Goal: Find specific page/section: Find specific page/section

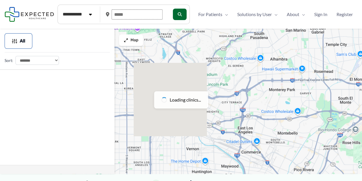
click at [125, 16] on input "text" at bounding box center [137, 14] width 51 height 10
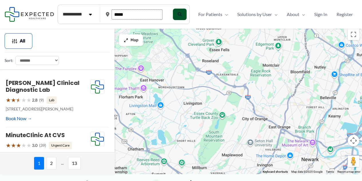
type input "*****"
click at [183, 17] on button "submit" at bounding box center [179, 14] width 14 height 11
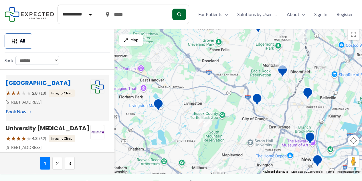
click at [68, 85] on link "South Mountain Imaging Center" at bounding box center [38, 83] width 65 height 8
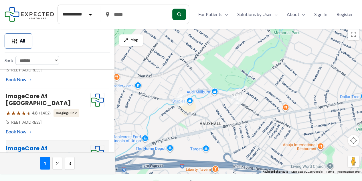
scroll to position [172, 0]
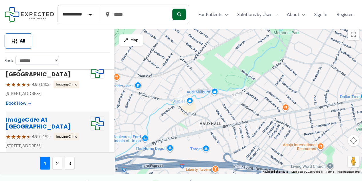
click at [42, 115] on link "ImageCare at [GEOGRAPHIC_DATA]" at bounding box center [38, 122] width 65 height 15
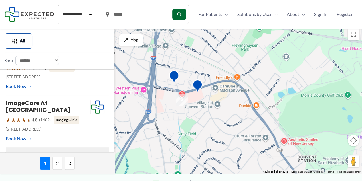
scroll to position [127, 0]
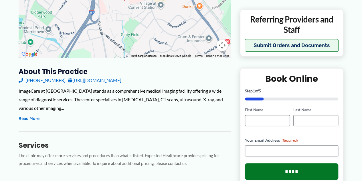
scroll to position [127, 0]
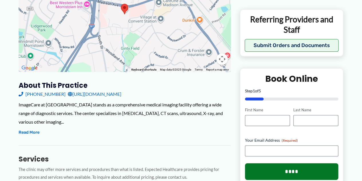
click at [121, 94] on link "[URL][DOMAIN_NAME]" at bounding box center [95, 94] width 54 height 9
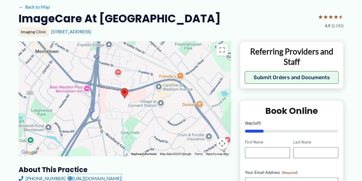
scroll to position [0, 0]
